Goal: Check status

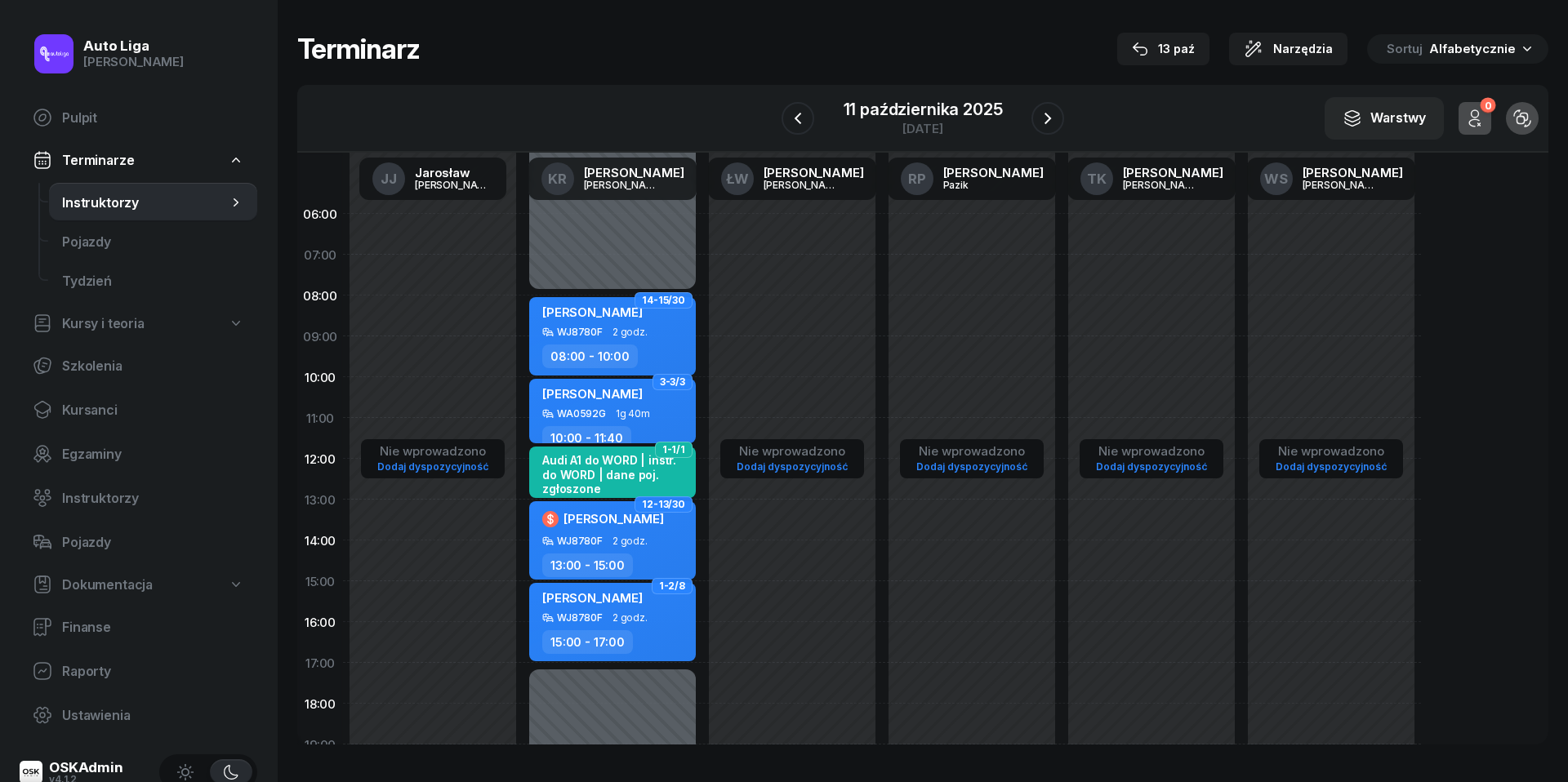
click at [101, 408] on span "Kursanci" at bounding box center [153, 410] width 182 height 15
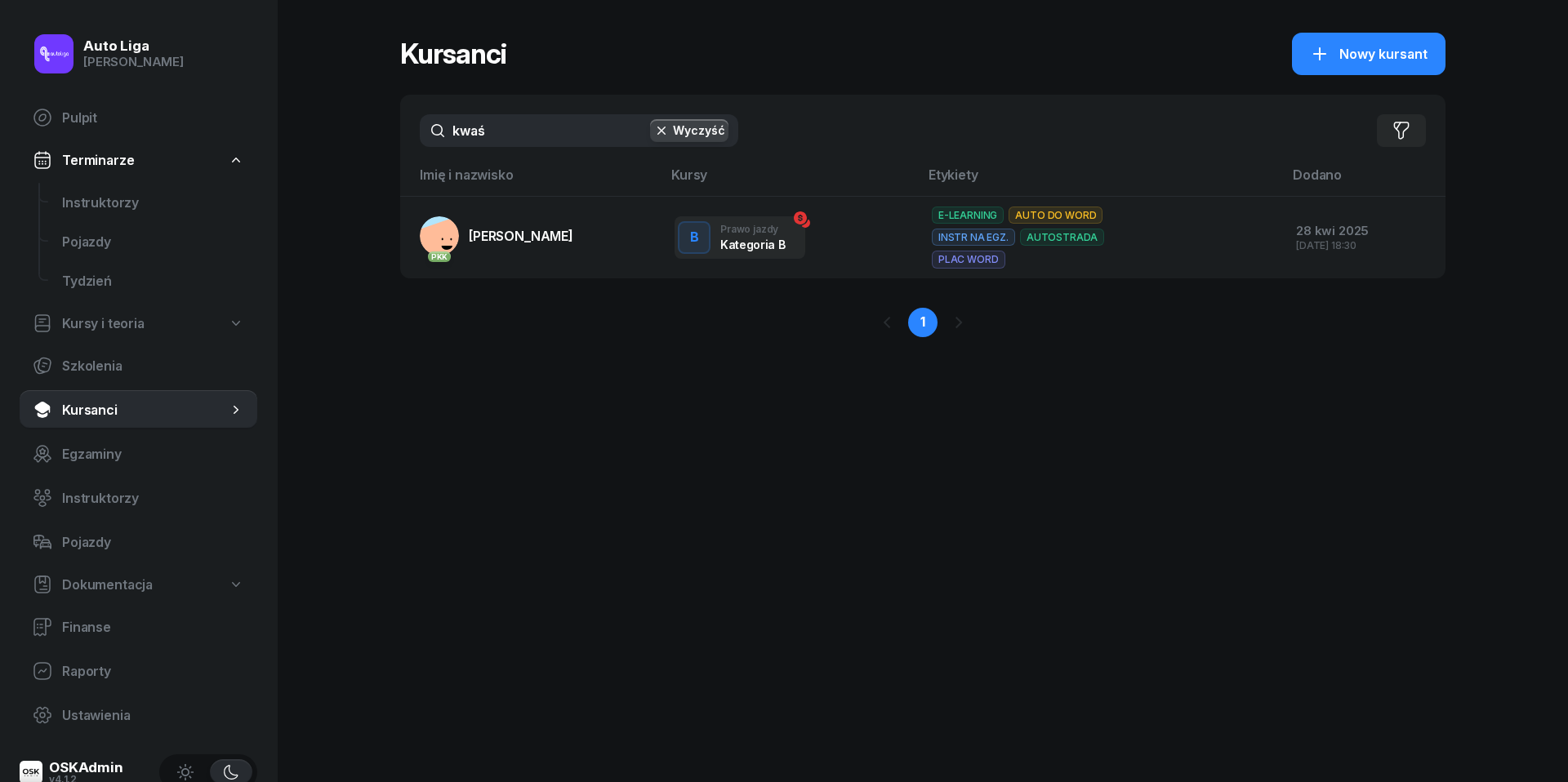
click at [479, 141] on input "kwaś" at bounding box center [579, 131] width 318 height 32
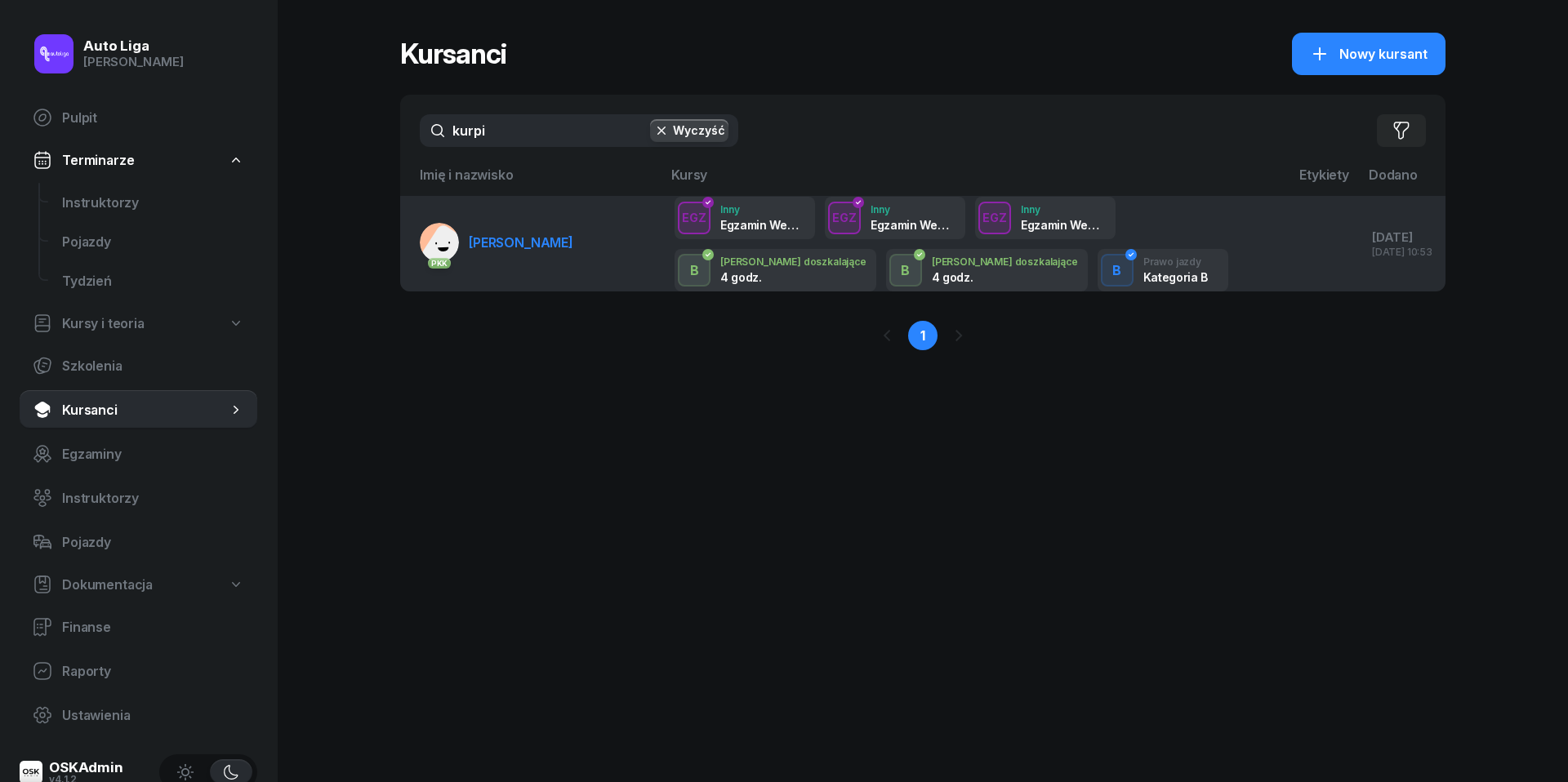
type input "kurpi"
click at [500, 243] on span "[PERSON_NAME]" at bounding box center [521, 242] width 105 height 16
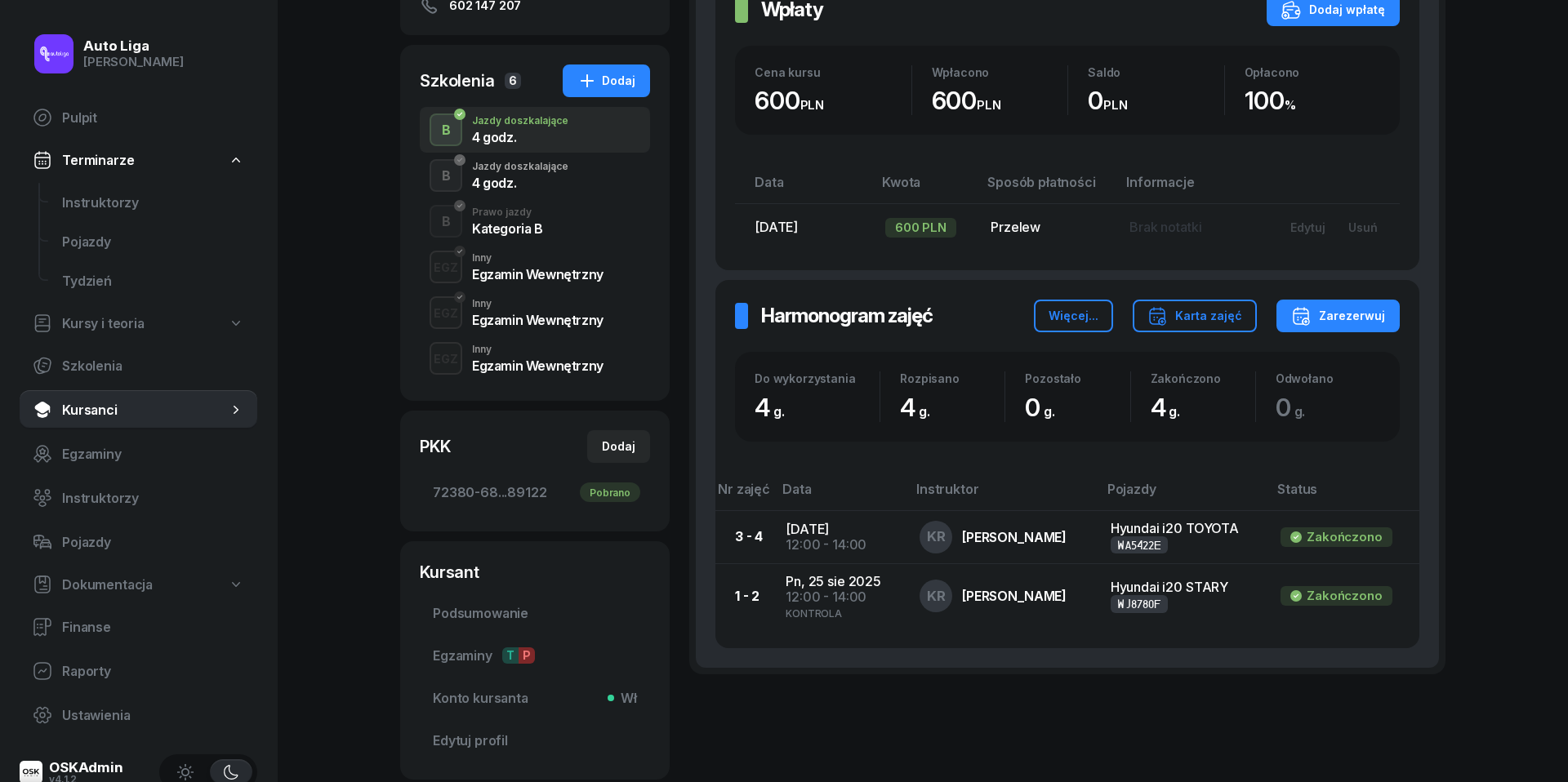
scroll to position [415, 0]
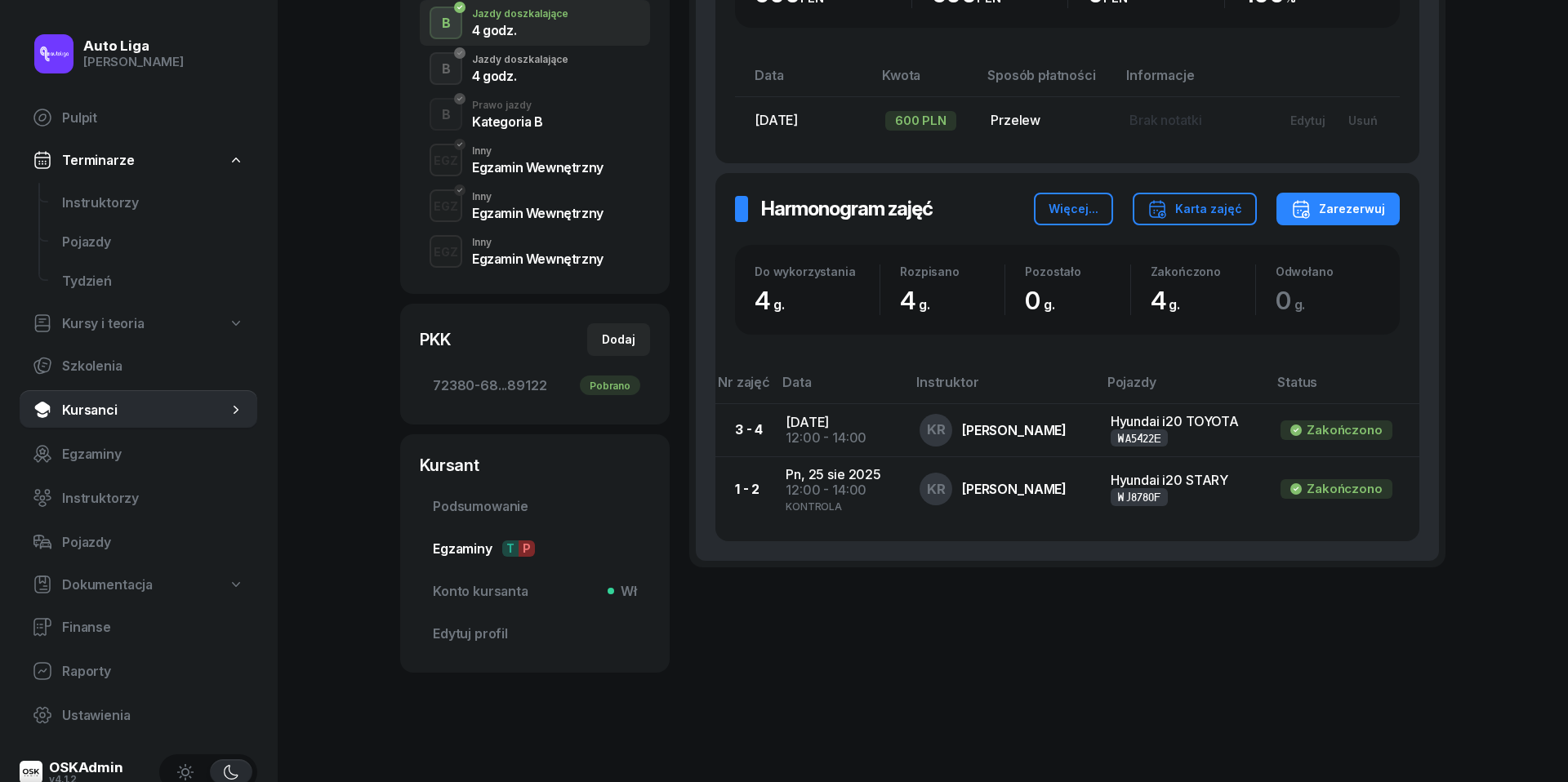
click at [459, 543] on span "Egzaminy T P" at bounding box center [534, 549] width 205 height 16
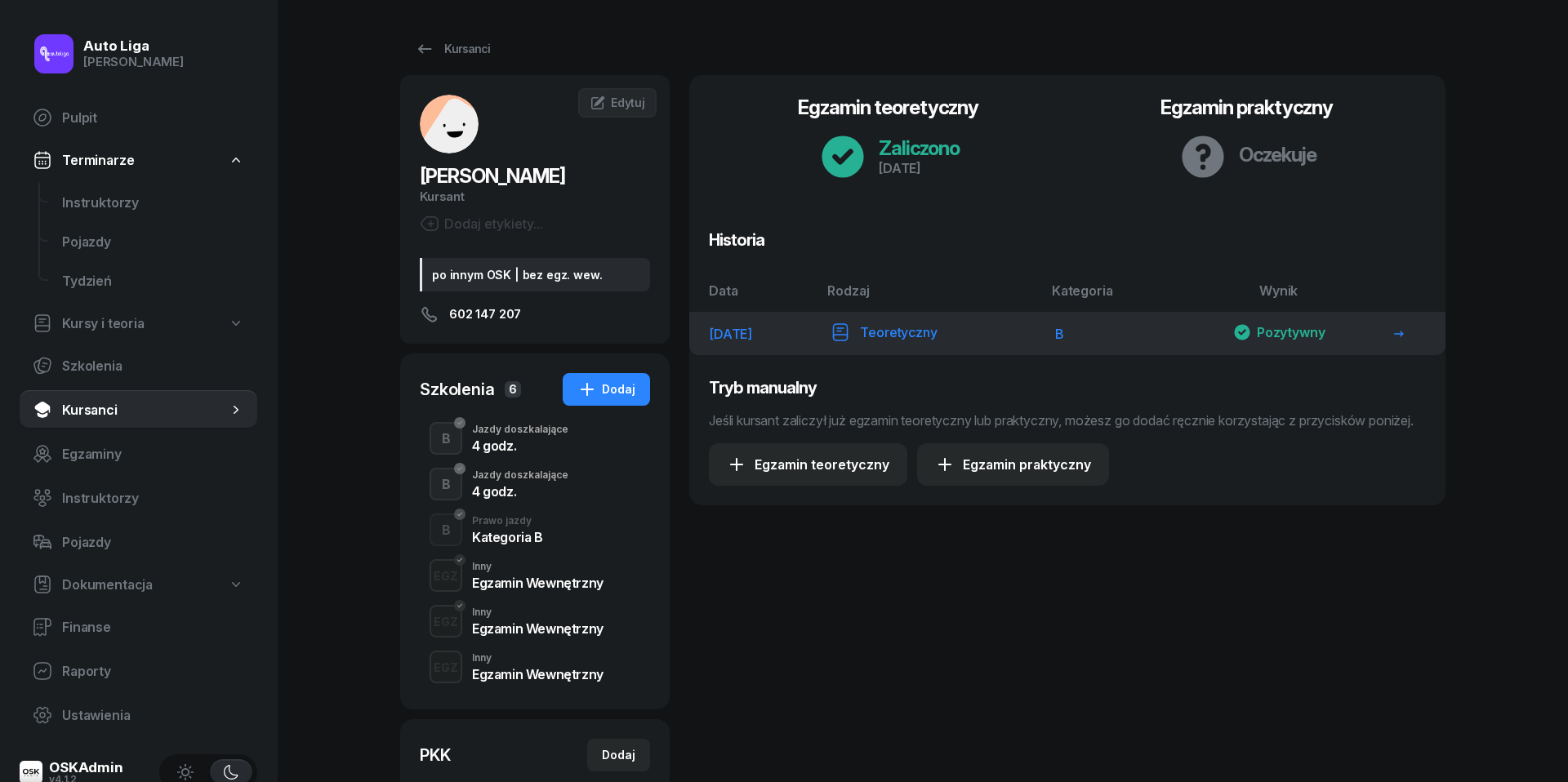
click at [1404, 334] on icon at bounding box center [1399, 333] width 10 height 6
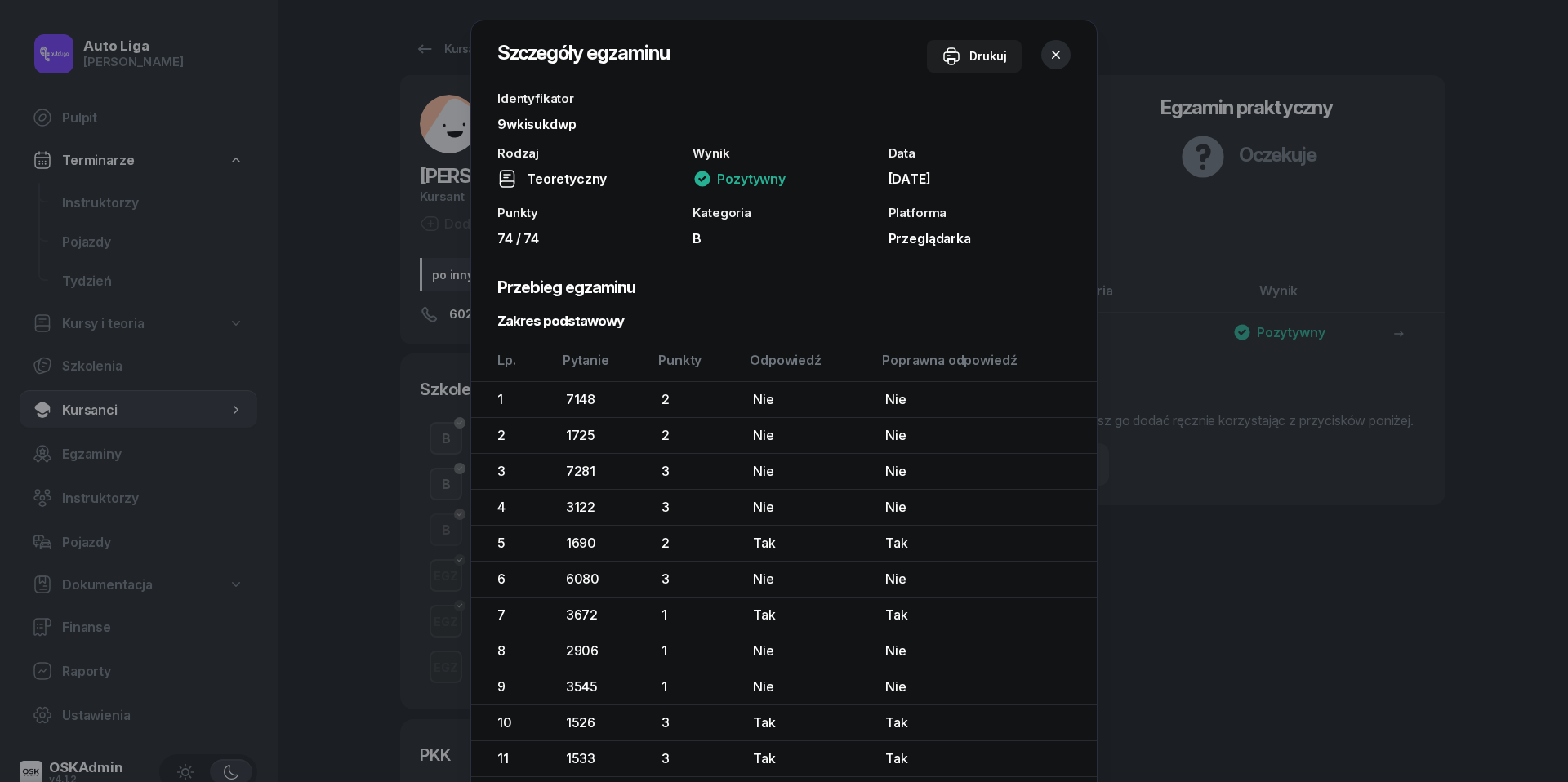
click at [1042, 52] on button "button" at bounding box center [1055, 54] width 30 height 30
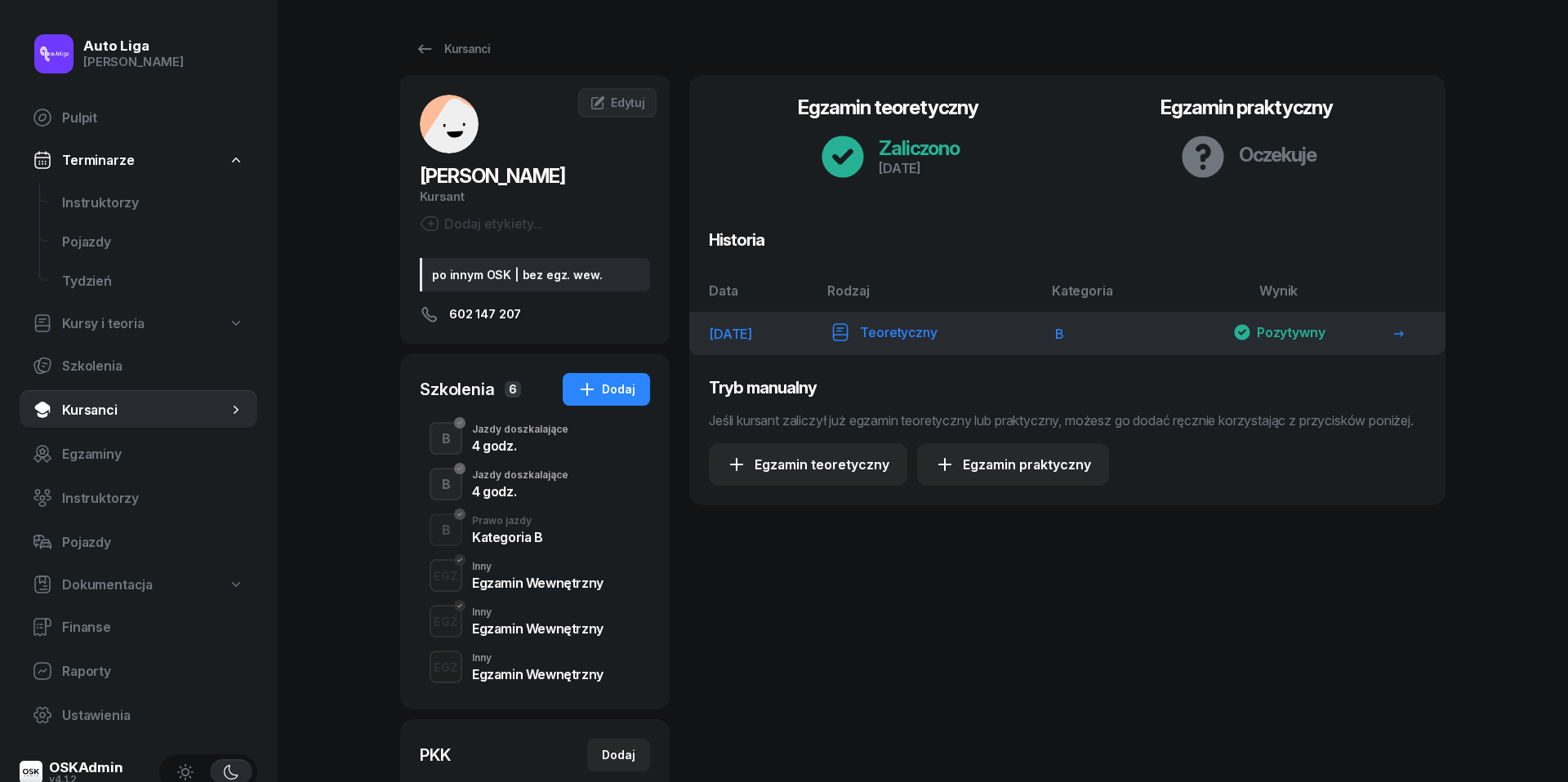
click at [752, 337] on span "[DATE]" at bounding box center [730, 334] width 43 height 16
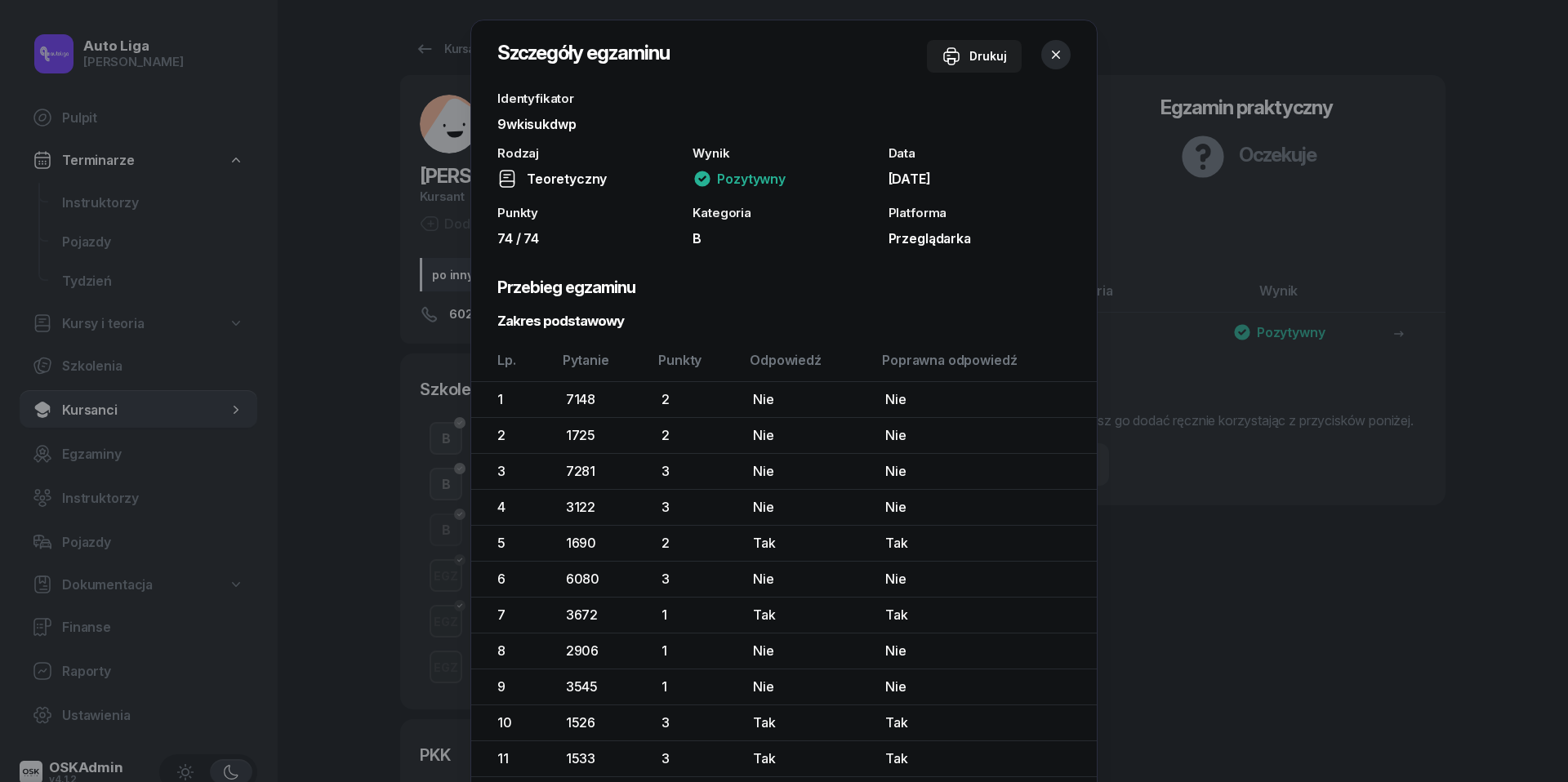
click at [931, 177] on span "[DATE]" at bounding box center [909, 178] width 42 height 16
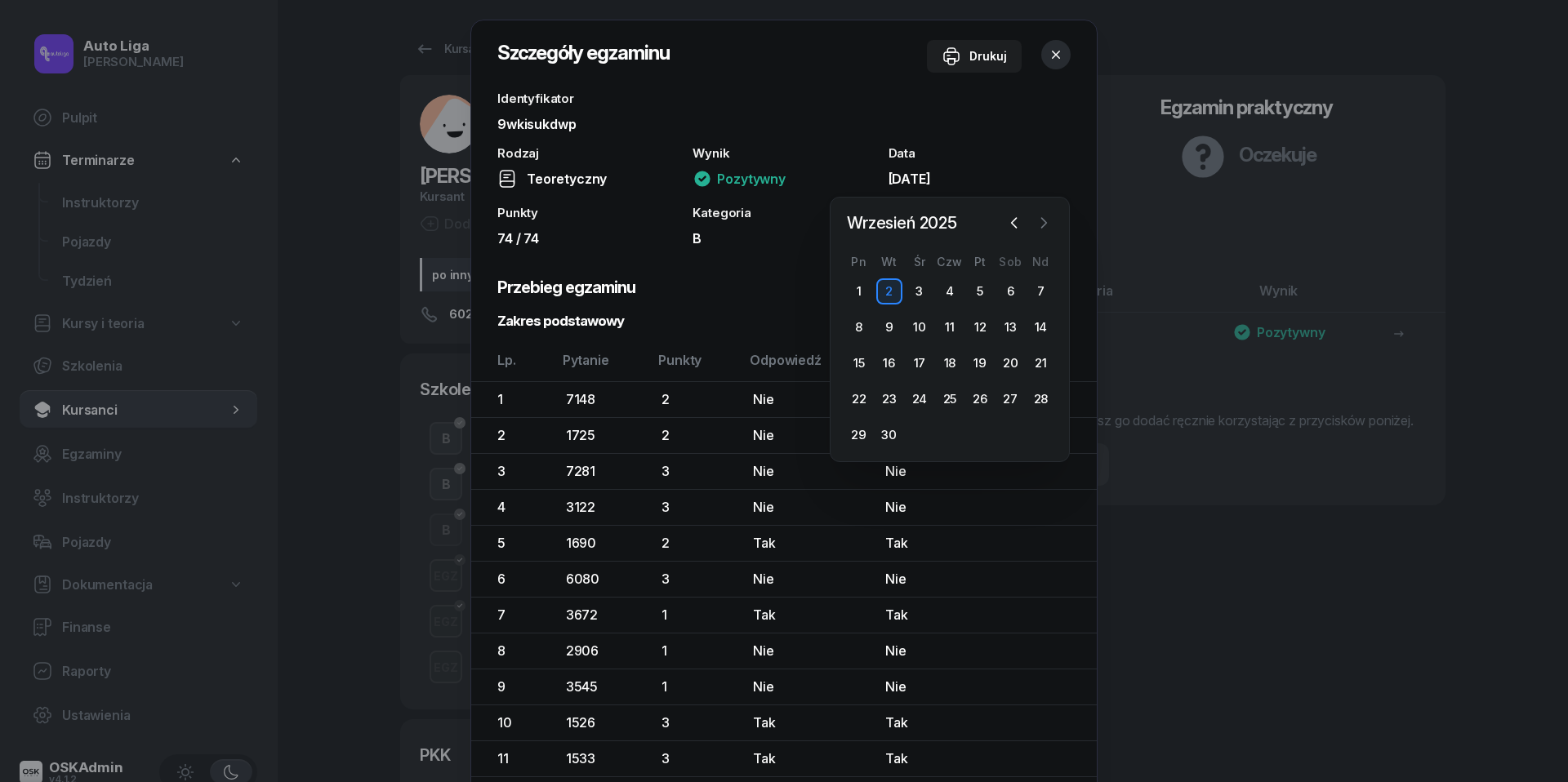
click at [1046, 221] on icon "button" at bounding box center [1044, 223] width 16 height 16
click at [889, 360] on div "14" at bounding box center [889, 363] width 26 height 26
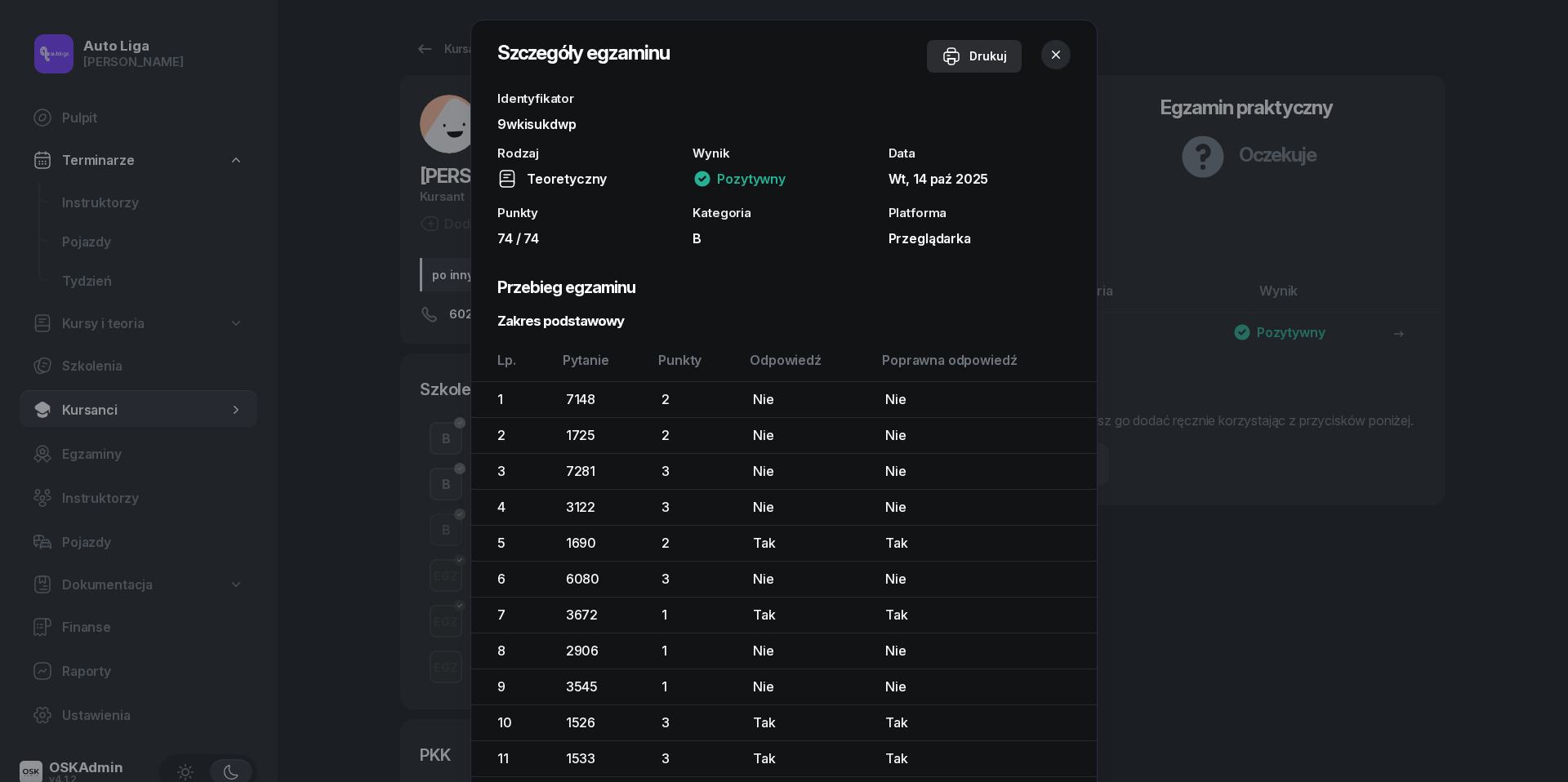
click at [983, 59] on div "Drukuj" at bounding box center [974, 57] width 65 height 20
click at [1053, 56] on icon "button" at bounding box center [1056, 55] width 16 height 16
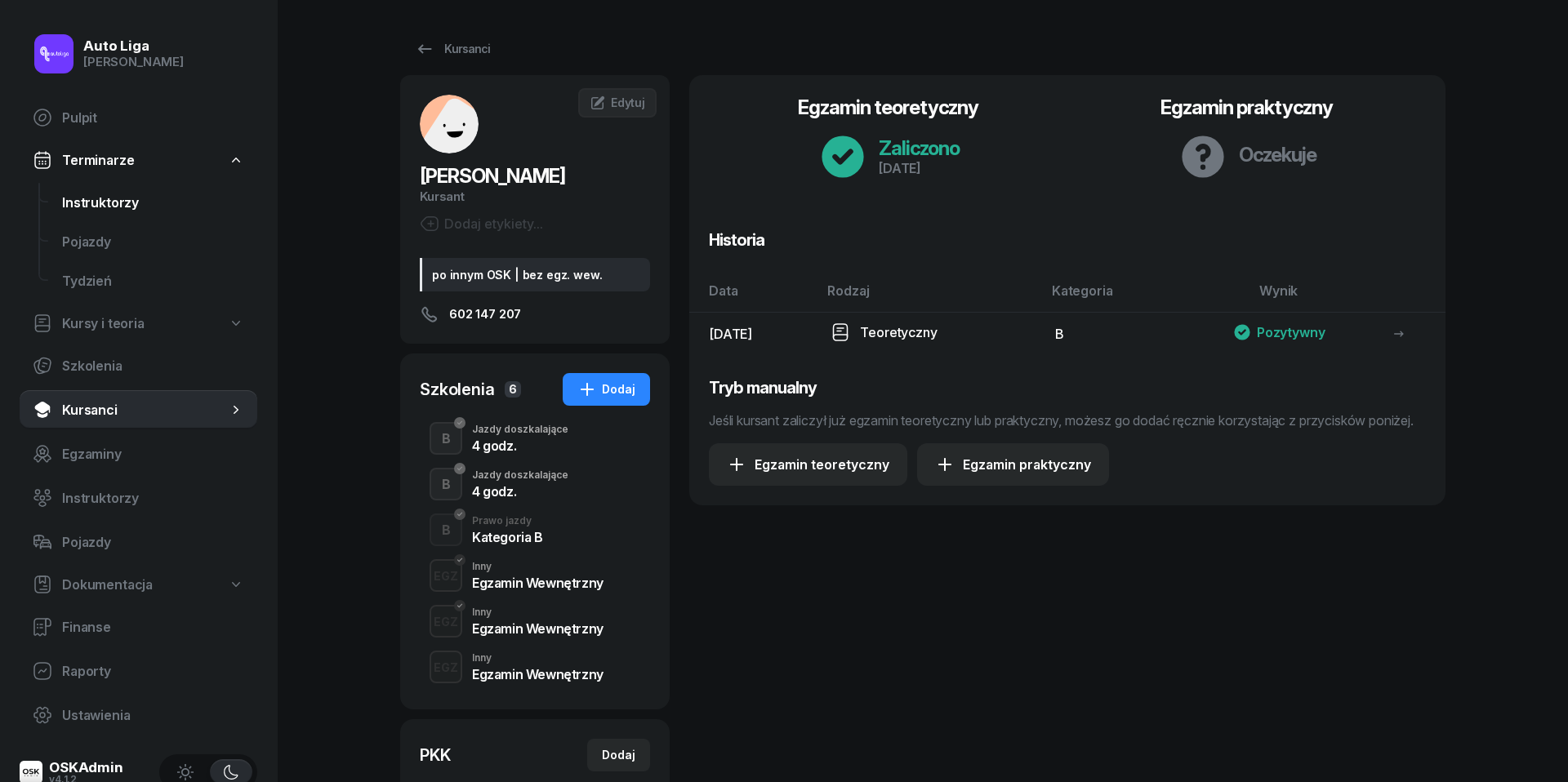
click at [118, 187] on link "Instruktorzy" at bounding box center [152, 202] width 208 height 39
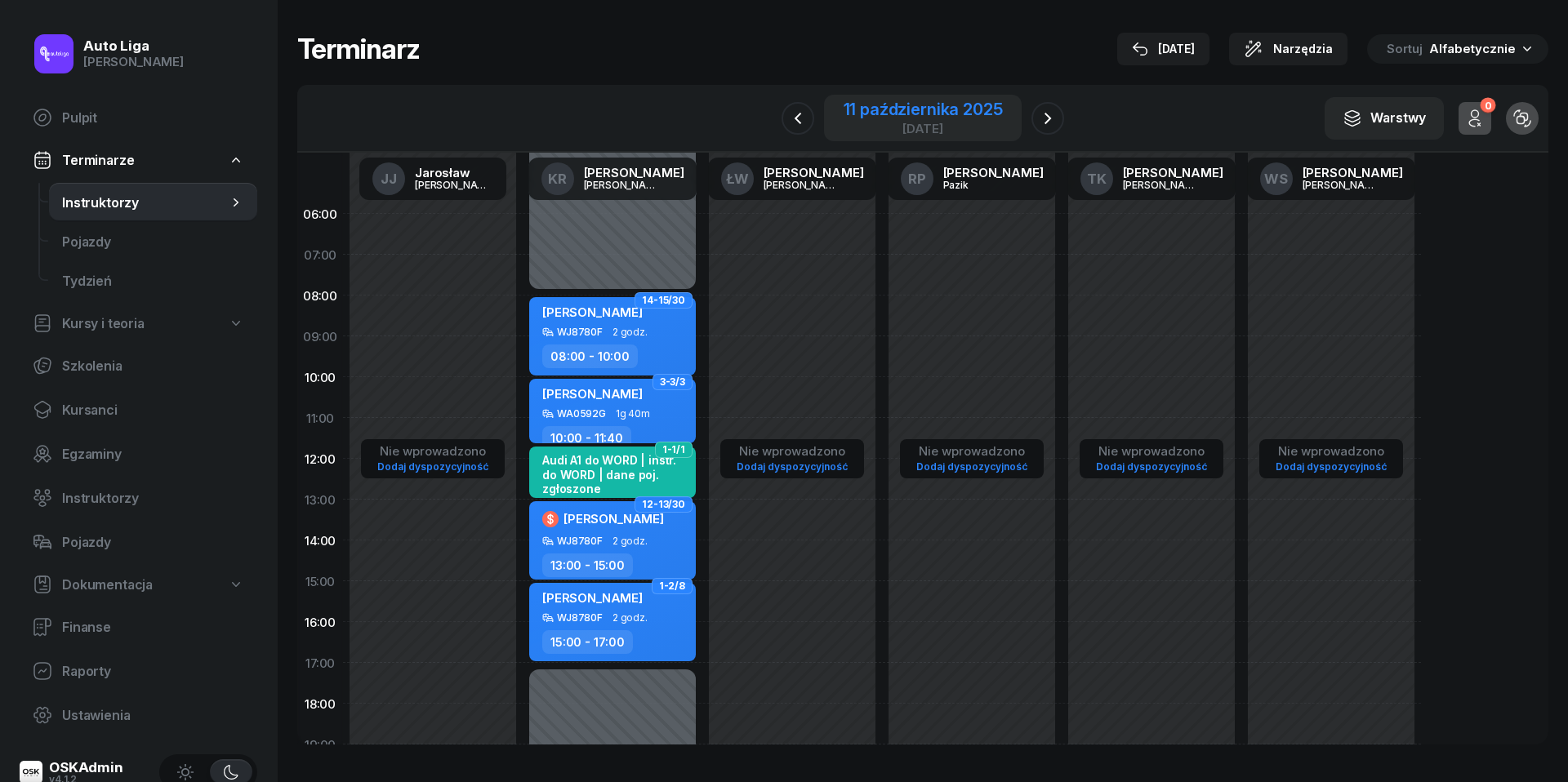
click at [872, 117] on div "11 października 2025" at bounding box center [923, 109] width 160 height 16
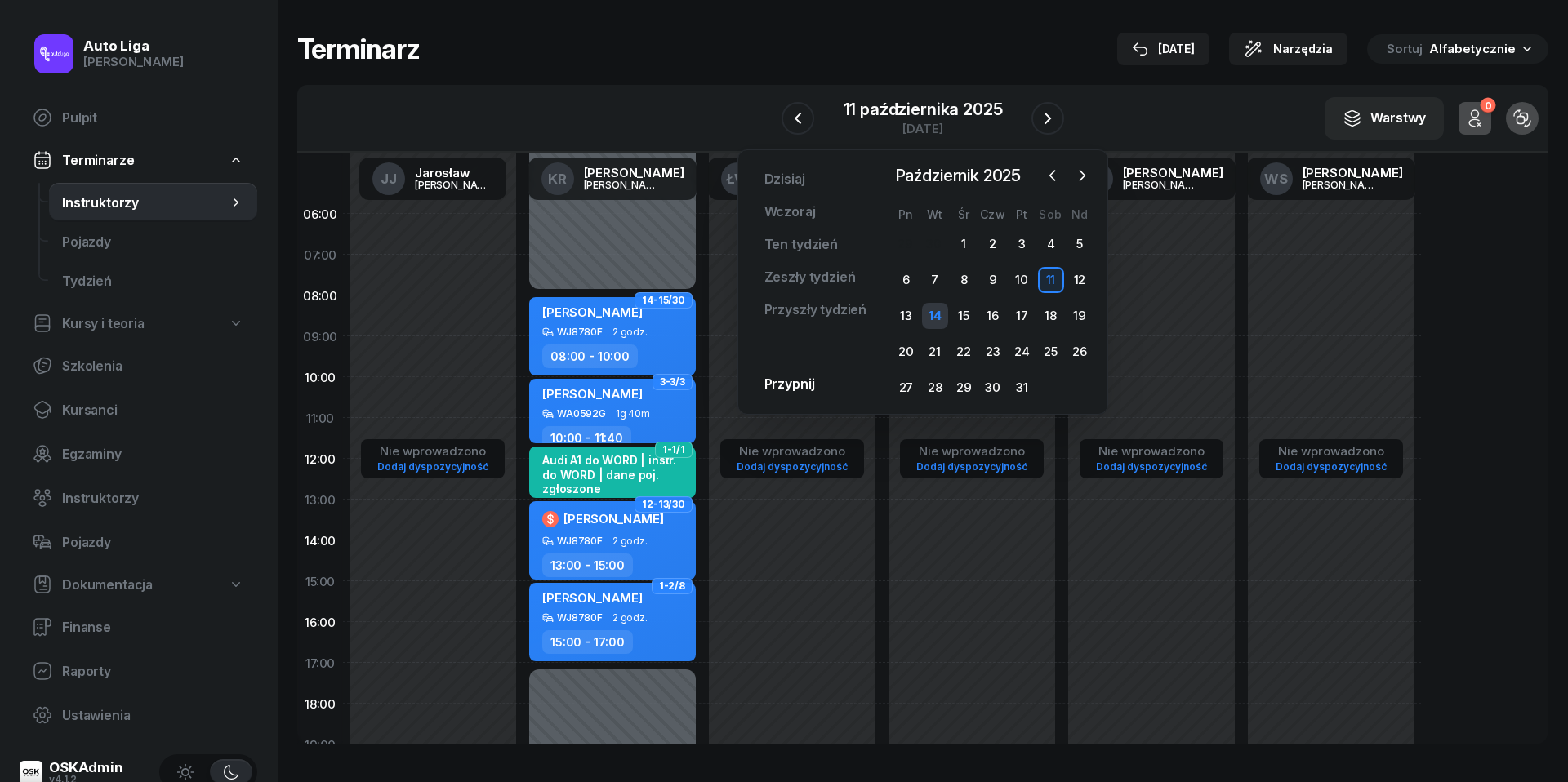
click at [938, 312] on div "14" at bounding box center [934, 315] width 26 height 26
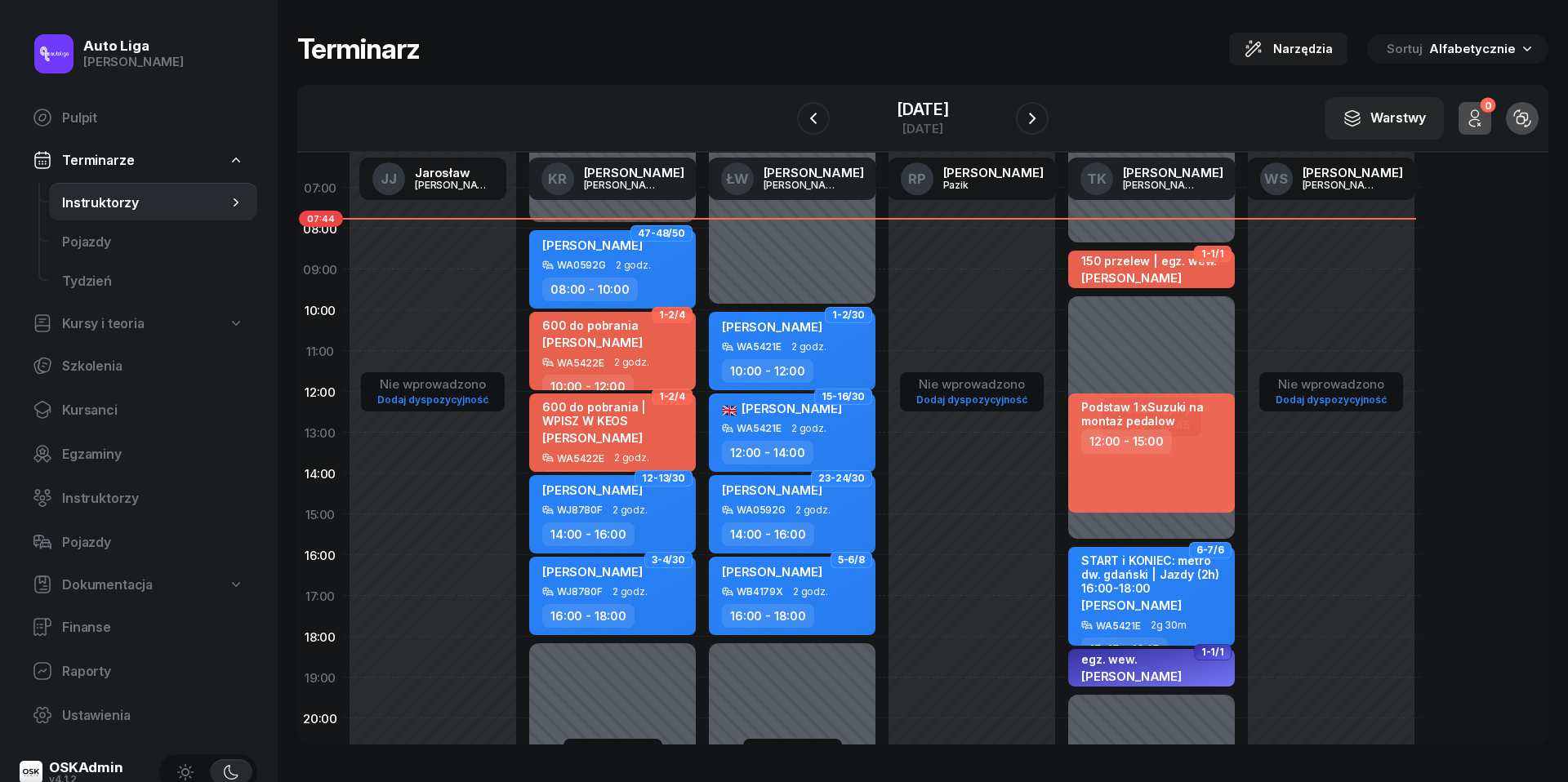
scroll to position [69, 0]
